Goal: Transaction & Acquisition: Purchase product/service

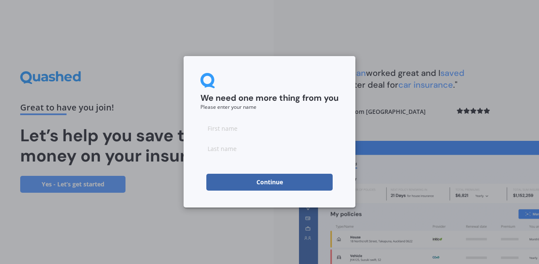
click at [225, 132] on input at bounding box center [269, 128] width 138 height 17
type input "[PERSON_NAME]"
click at [215, 147] on input at bounding box center [269, 148] width 138 height 17
type input "Schalken"
click at [232, 182] on button "Continue" at bounding box center [269, 181] width 126 height 17
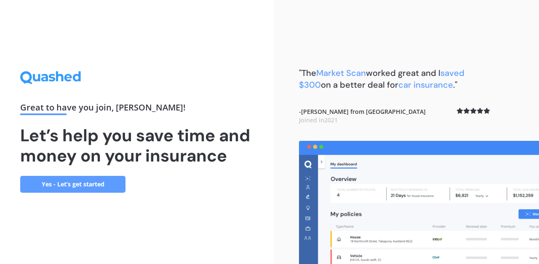
click at [91, 181] on link "Yes - Let’s get started" at bounding box center [72, 184] width 105 height 17
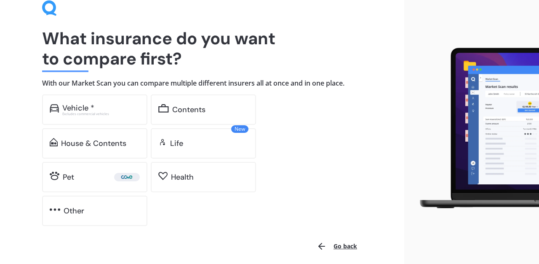
scroll to position [45, 0]
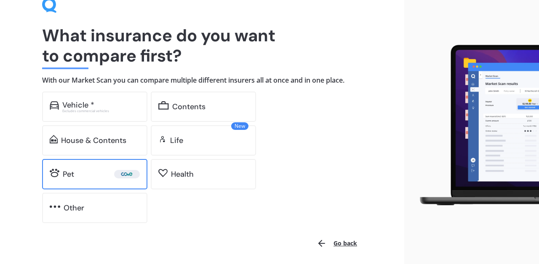
click at [90, 177] on div "Pet" at bounding box center [101, 174] width 77 height 8
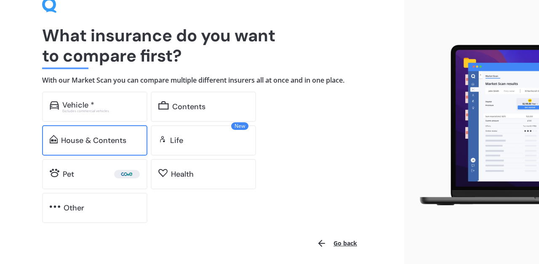
click at [91, 144] on div "House & Contents" at bounding box center [93, 140] width 65 height 8
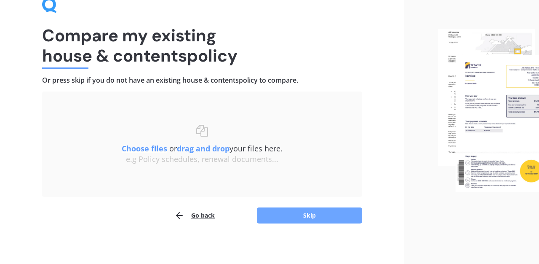
click at [281, 216] on button "Skip" at bounding box center [309, 215] width 105 height 16
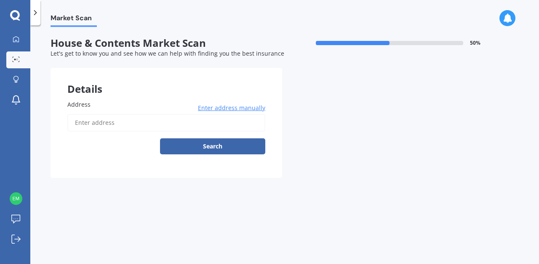
click at [140, 116] on input "Address" at bounding box center [166, 123] width 198 height 18
type input "[STREET_ADDRESS]"
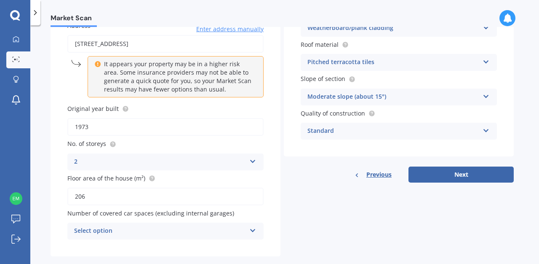
scroll to position [94, 0]
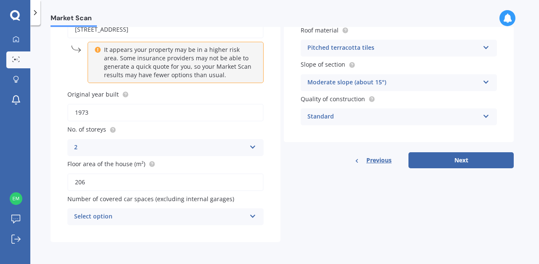
click at [252, 216] on icon at bounding box center [252, 214] width 7 height 6
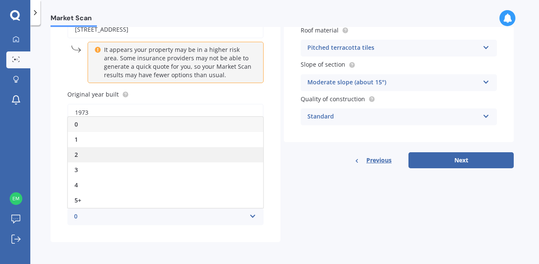
click at [108, 156] on div "2" at bounding box center [165, 154] width 195 height 15
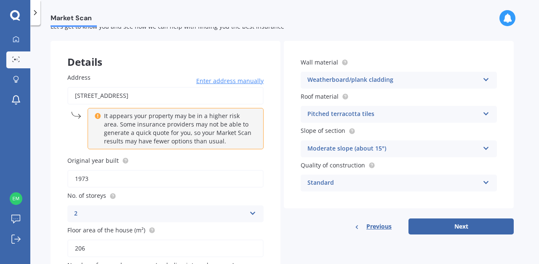
scroll to position [0, 0]
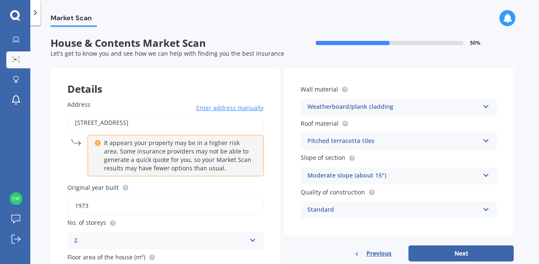
click at [486, 142] on icon at bounding box center [486, 139] width 7 height 6
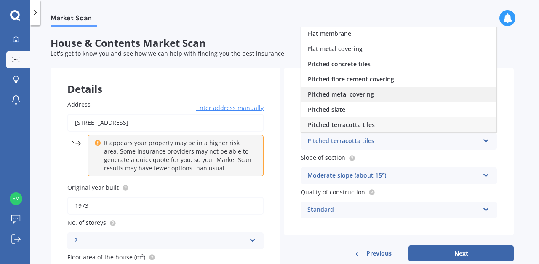
click at [393, 94] on div "Pitched metal covering" at bounding box center [398, 94] width 195 height 15
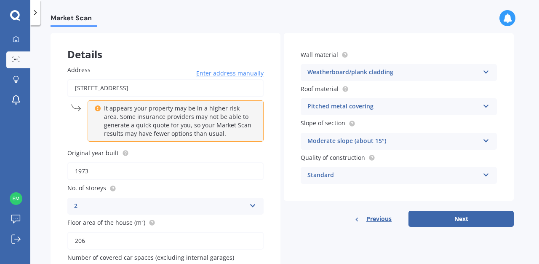
scroll to position [50, 0]
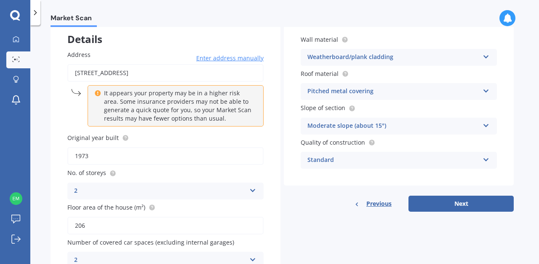
click at [347, 159] on div "Standard" at bounding box center [393, 160] width 172 height 10
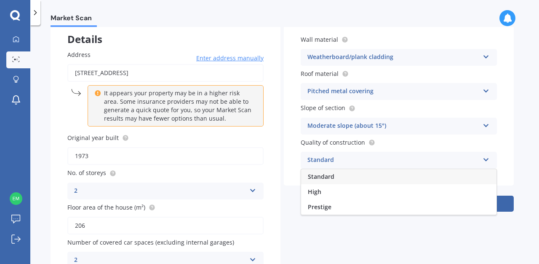
click at [347, 159] on div "Standard" at bounding box center [393, 160] width 172 height 10
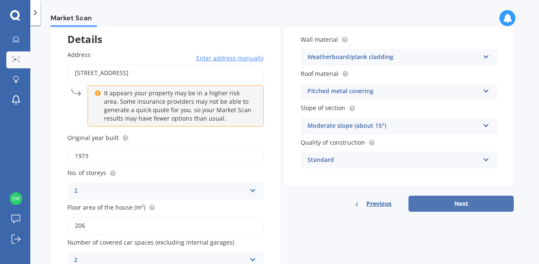
click at [450, 208] on button "Next" at bounding box center [460, 203] width 105 height 16
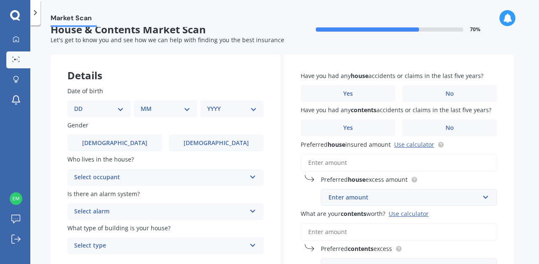
scroll to position [0, 0]
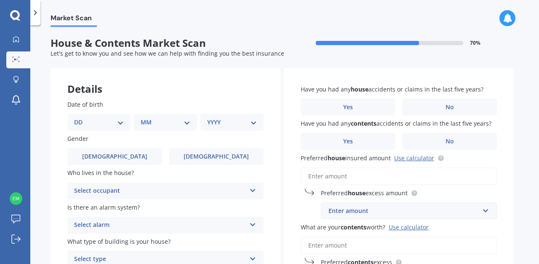
click at [119, 122] on select "DD 01 02 03 04 05 06 07 08 09 10 11 12 13 14 15 16 17 18 19 20 21 22 23 24 25 2…" at bounding box center [99, 121] width 50 height 9
select select "20"
click at [152, 126] on select "MM 01 02 03 04 05 06 07 08 09 10 11 12" at bounding box center [167, 121] width 46 height 9
select select "03"
click at [217, 123] on select "YYYY 2009 2008 2007 2006 2005 2004 2003 2002 2001 2000 1999 1998 1997 1996 1995…" at bounding box center [230, 121] width 46 height 9
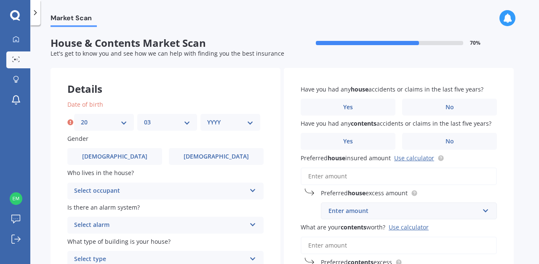
select select "1989"
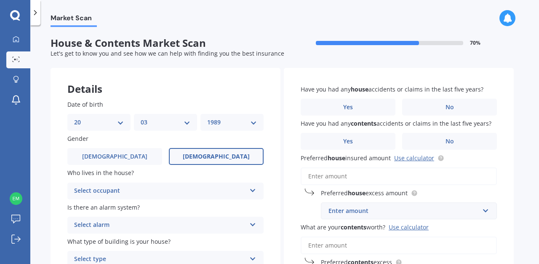
click at [189, 150] on label "[DEMOGRAPHIC_DATA]" at bounding box center [216, 156] width 95 height 17
click at [0, 0] on input "[DEMOGRAPHIC_DATA]" at bounding box center [0, 0] width 0 height 0
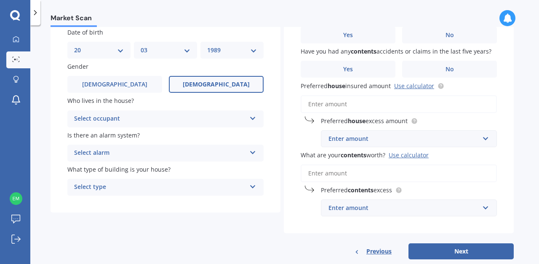
scroll to position [79, 0]
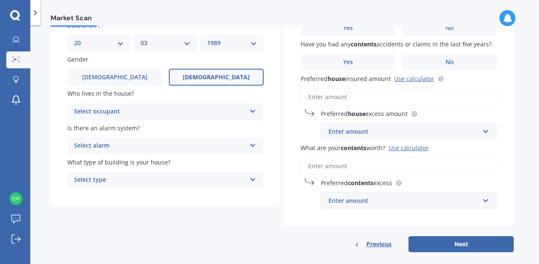
click at [114, 112] on div "Select occupant" at bounding box center [160, 112] width 172 height 10
click at [108, 127] on div "Owner" at bounding box center [165, 127] width 195 height 15
click at [111, 149] on div "Select alarm" at bounding box center [160, 146] width 172 height 10
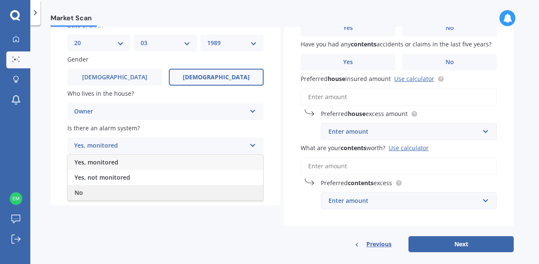
click at [101, 192] on div "No" at bounding box center [165, 192] width 195 height 15
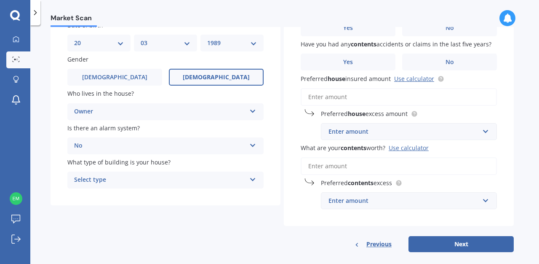
click at [107, 180] on div "Select type" at bounding box center [160, 180] width 172 height 10
click at [107, 202] on div "Freestanding" at bounding box center [165, 196] width 195 height 15
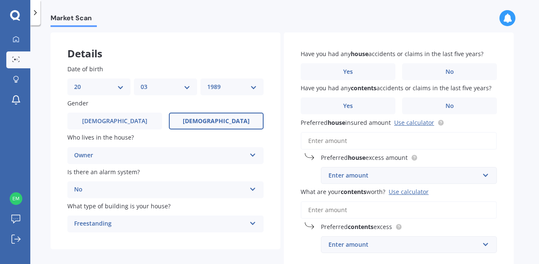
scroll to position [0, 0]
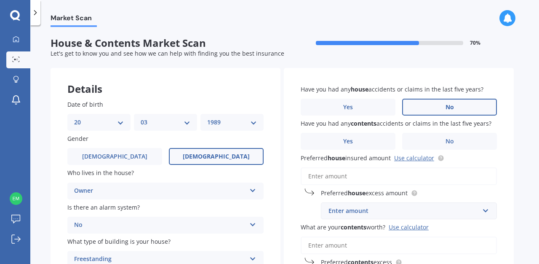
click at [432, 108] on label "No" at bounding box center [449, 107] width 95 height 17
click at [0, 0] on input "No" at bounding box center [0, 0] width 0 height 0
click at [432, 138] on label "No" at bounding box center [449, 141] width 95 height 17
click at [0, 0] on input "No" at bounding box center [0, 0] width 0 height 0
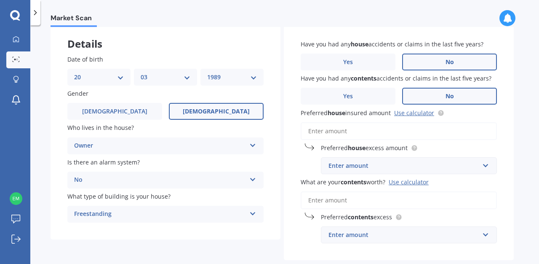
scroll to position [46, 0]
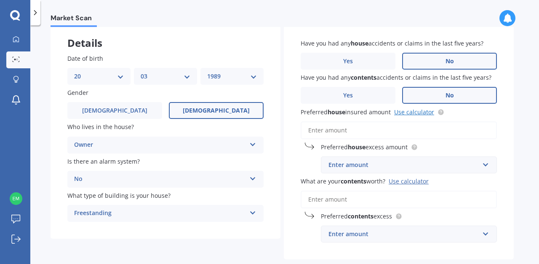
click at [424, 115] on link "Use calculator" at bounding box center [414, 112] width 40 height 8
click at [376, 170] on input "text" at bounding box center [406, 165] width 168 height 16
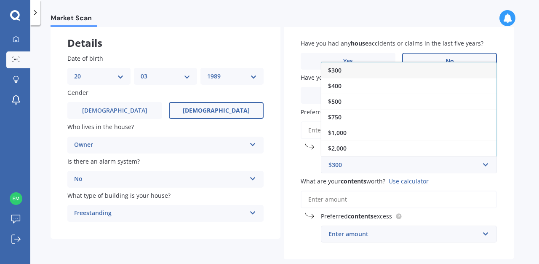
click at [515, 204] on div "Market Scan House & Contents Market Scan 70 % Let's get to know you and see how…" at bounding box center [284, 146] width 509 height 238
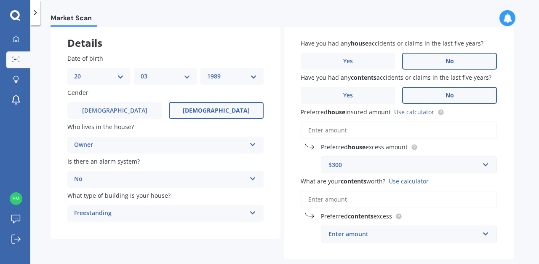
click at [356, 131] on input "Preferred house insured amount Use calculator" at bounding box center [399, 130] width 196 height 18
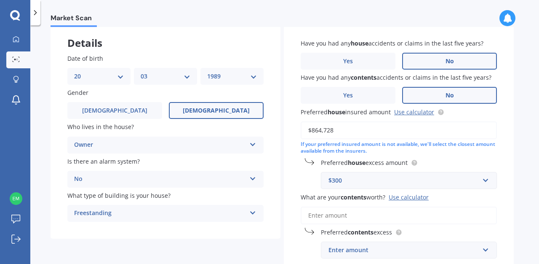
type input "$864,728"
click at [486, 181] on input "text" at bounding box center [406, 180] width 168 height 16
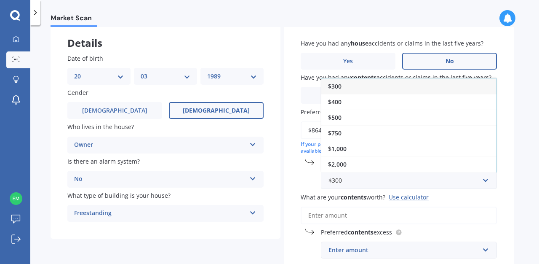
click at [516, 188] on div "Market Scan House & Contents Market Scan 70 % Let's get to know you and see how…" at bounding box center [284, 146] width 509 height 238
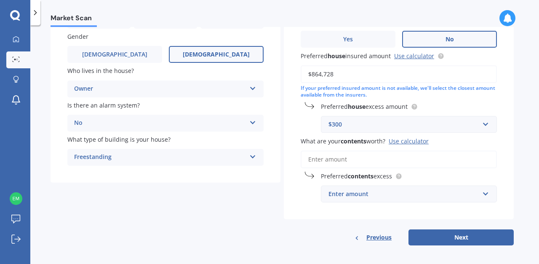
scroll to position [107, 0]
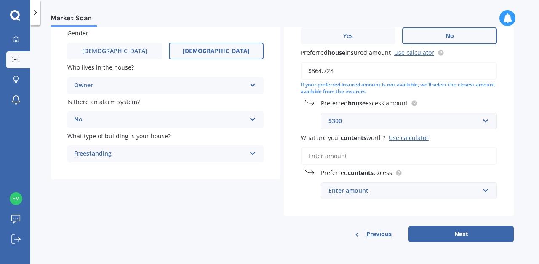
click at [400, 134] on div "Use calculator" at bounding box center [409, 137] width 40 height 8
click at [400, 147] on input "What are your contents worth? Use calculator" at bounding box center [399, 156] width 196 height 18
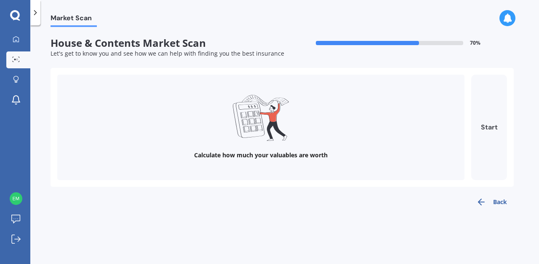
click at [490, 121] on button "Start" at bounding box center [489, 127] width 36 height 105
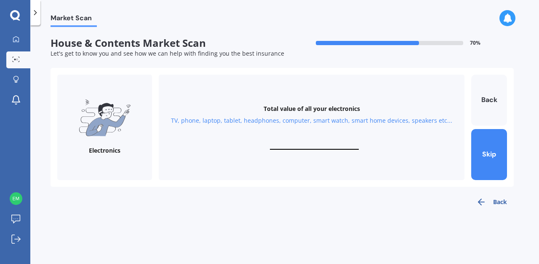
click at [297, 143] on input "text" at bounding box center [314, 145] width 89 height 8
type input "$15,000"
click at [483, 155] on button "Next" at bounding box center [489, 154] width 36 height 51
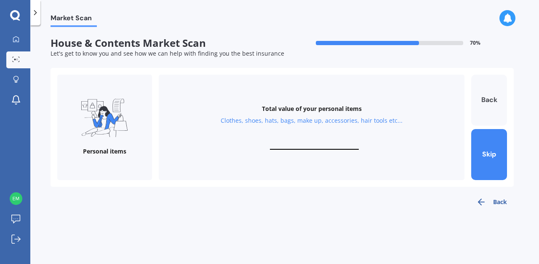
click at [483, 107] on button "Back" at bounding box center [489, 100] width 36 height 51
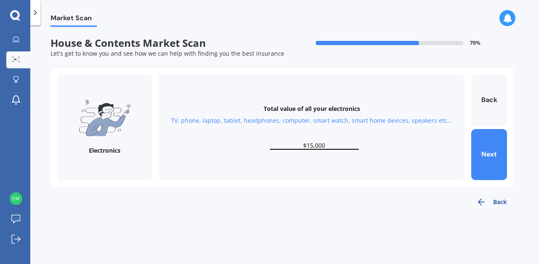
click at [313, 144] on input "$15,000" at bounding box center [314, 145] width 89 height 8
type input "$20,000"
click at [490, 158] on button "Next" at bounding box center [489, 154] width 36 height 51
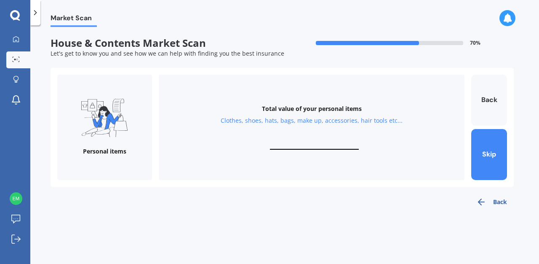
click at [310, 137] on div "Total value of your personal items Clothes, shoes, hats, bags, make up, accesso…" at bounding box center [312, 127] width 306 height 105
click at [312, 145] on input "text" at bounding box center [314, 145] width 89 height 8
type input "$8,000"
click at [494, 160] on button "Next" at bounding box center [489, 154] width 36 height 51
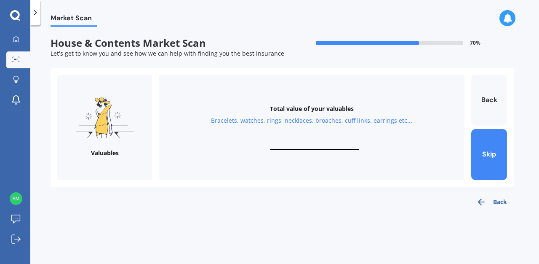
click at [304, 144] on input "text" at bounding box center [314, 145] width 89 height 8
type input "$10,000"
click at [483, 149] on button "Next" at bounding box center [489, 154] width 36 height 51
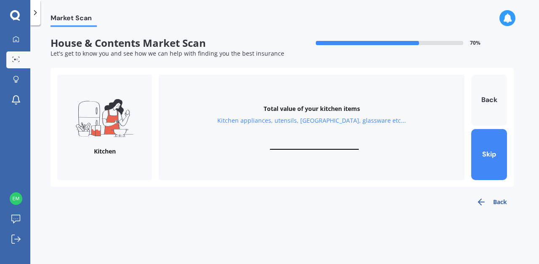
click at [313, 143] on input "text" at bounding box center [314, 145] width 89 height 8
type input "$3"
type input "$10,000"
click at [477, 157] on button "Next" at bounding box center [489, 154] width 36 height 51
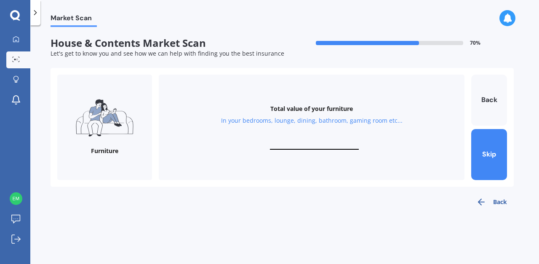
click at [304, 144] on input "text" at bounding box center [314, 145] width 89 height 8
type input "$10,000"
click at [501, 157] on button "Next" at bounding box center [489, 154] width 36 height 51
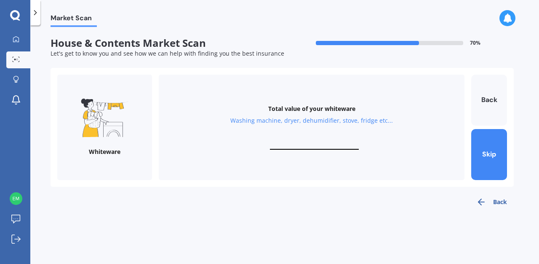
click at [302, 144] on input "text" at bounding box center [314, 145] width 89 height 8
type input "$10,000"
click at [496, 150] on button "Next" at bounding box center [489, 154] width 36 height 51
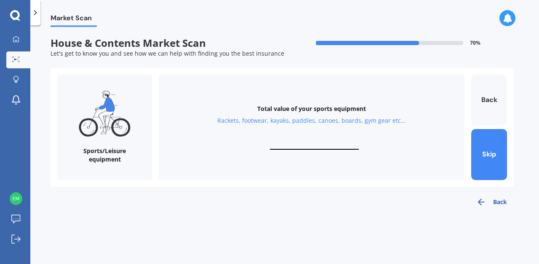
click at [336, 143] on input "text" at bounding box center [314, 145] width 89 height 8
type input "$500"
click at [483, 155] on button "Next" at bounding box center [489, 154] width 36 height 51
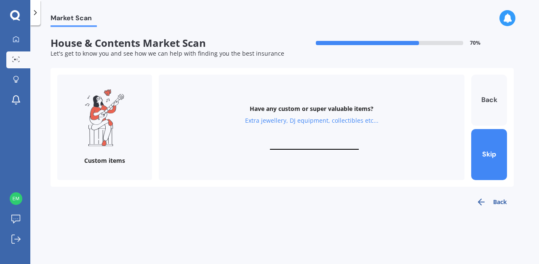
click at [489, 101] on button "Back" at bounding box center [489, 100] width 36 height 51
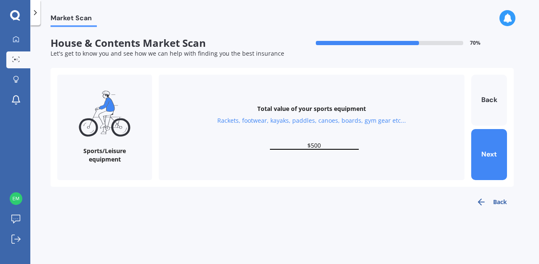
click at [331, 144] on input "$500" at bounding box center [314, 145] width 89 height 8
type input "$5"
type input "$3,000"
click at [479, 155] on button "Next" at bounding box center [489, 154] width 36 height 51
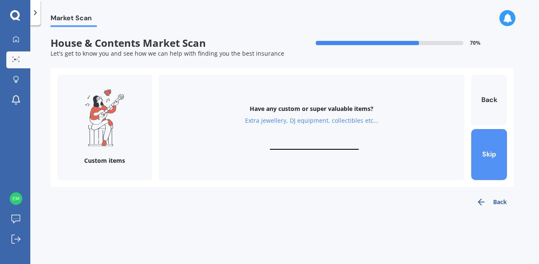
click at [496, 157] on button "Skip" at bounding box center [489, 154] width 36 height 51
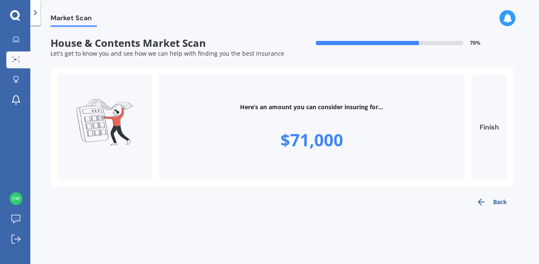
click at [493, 130] on button "Finish" at bounding box center [489, 127] width 36 height 105
type input "$71,000"
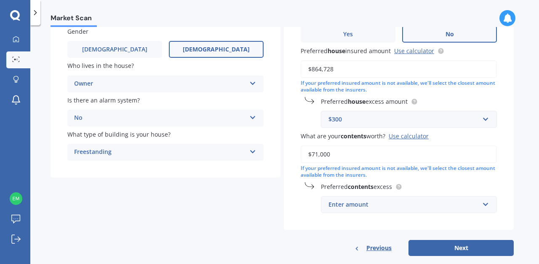
scroll to position [108, 0]
click at [399, 206] on div "Enter amount" at bounding box center [403, 203] width 151 height 9
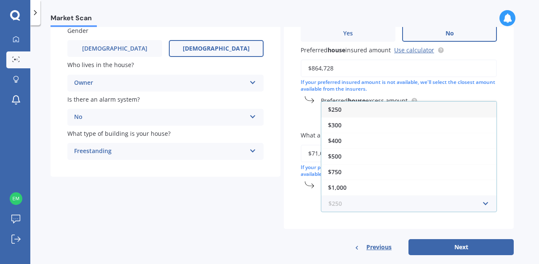
click at [399, 206] on input "text" at bounding box center [406, 203] width 168 height 16
click at [341, 109] on div "$250" at bounding box center [408, 109] width 175 height 16
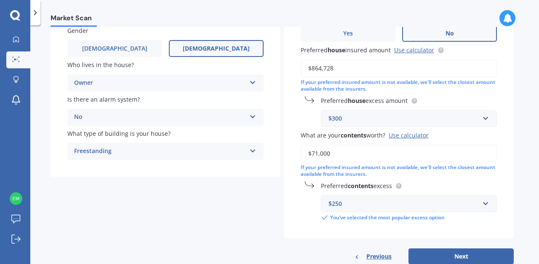
scroll to position [131, 0]
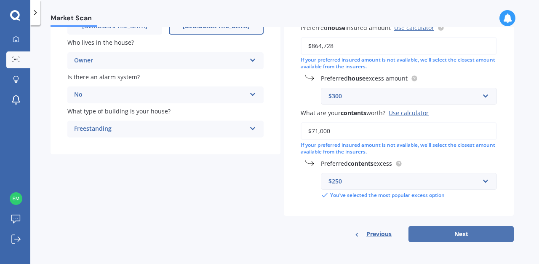
click at [453, 238] on button "Next" at bounding box center [460, 234] width 105 height 16
select select "20"
select select "03"
select select "1989"
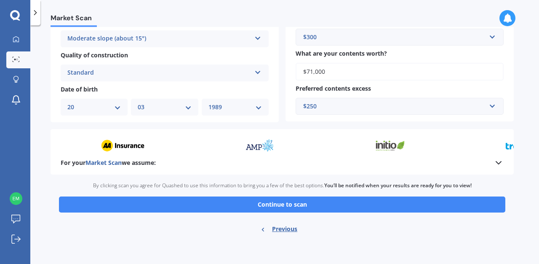
scroll to position [302, 0]
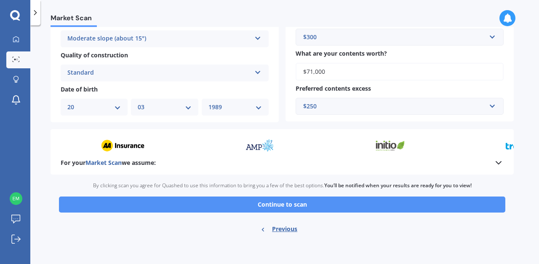
click at [281, 206] on button "Continue to scan" at bounding box center [282, 204] width 446 height 16
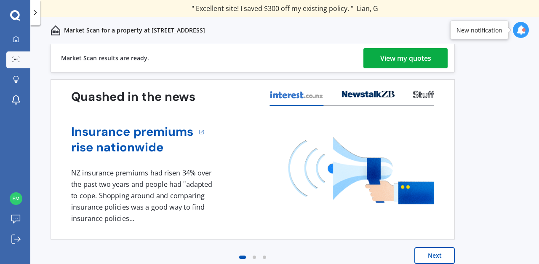
click at [380, 52] on div "View my quotes" at bounding box center [405, 58] width 51 height 20
